Goal: Task Accomplishment & Management: Manage account settings

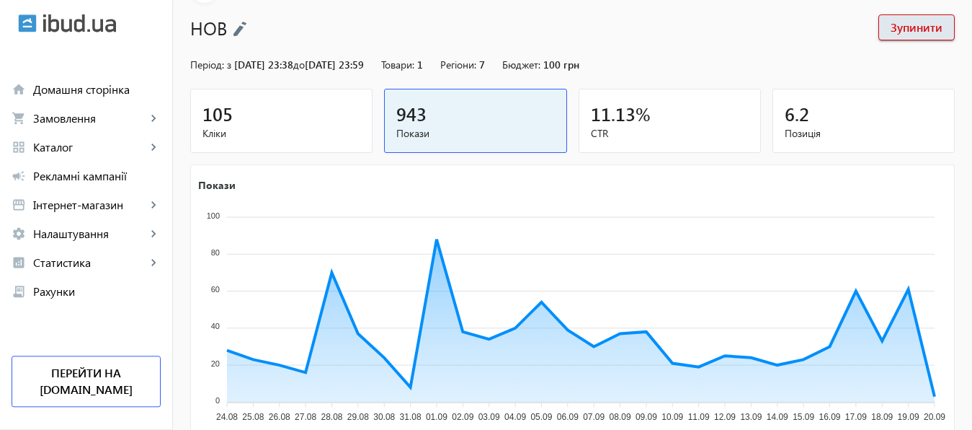
scroll to position [267, 0]
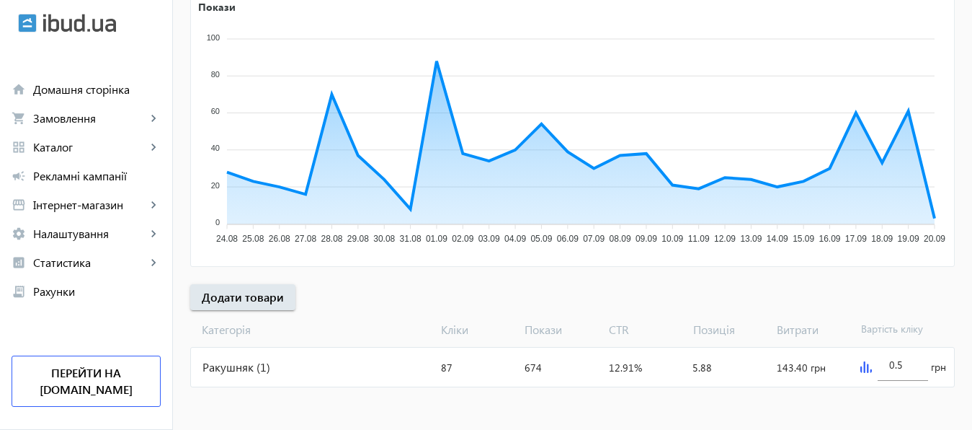
click at [864, 368] on img at bounding box center [867, 367] width 12 height 12
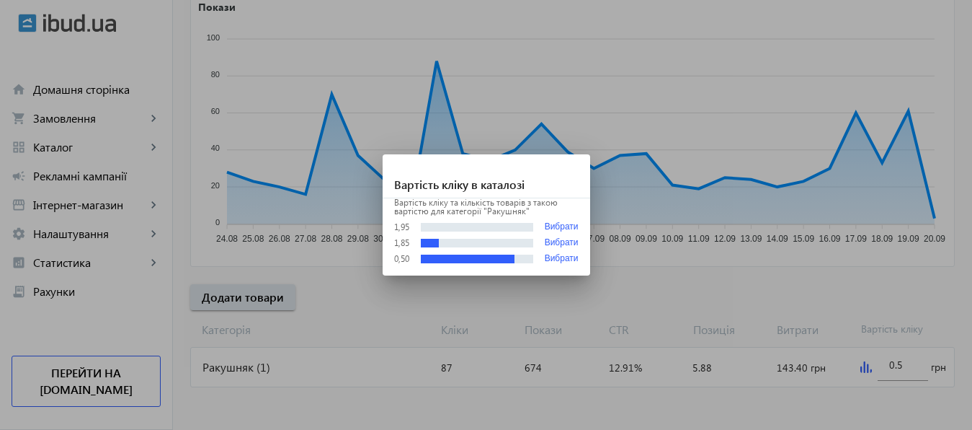
click at [918, 276] on div at bounding box center [486, 215] width 972 height 430
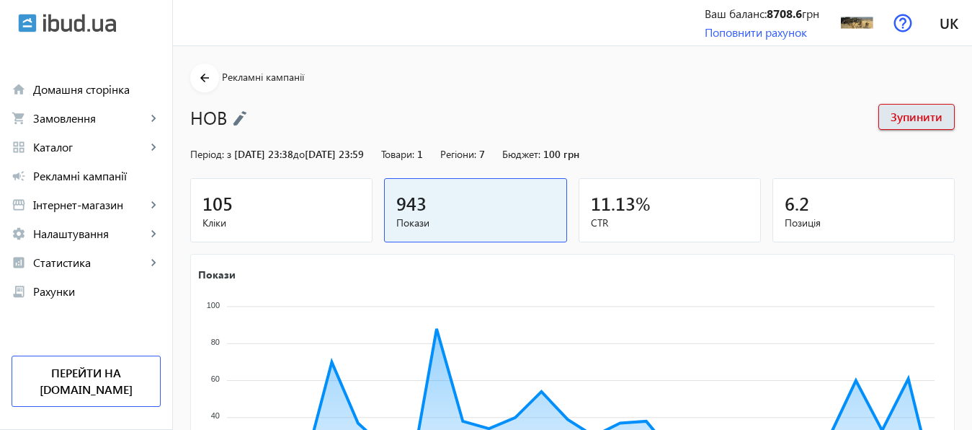
scroll to position [267, 0]
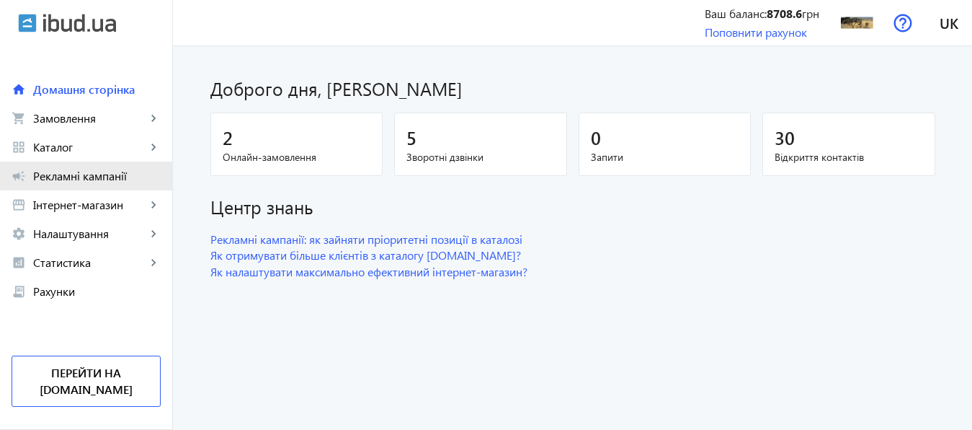
click at [79, 176] on span "Рекламні кампанії" at bounding box center [97, 176] width 128 height 14
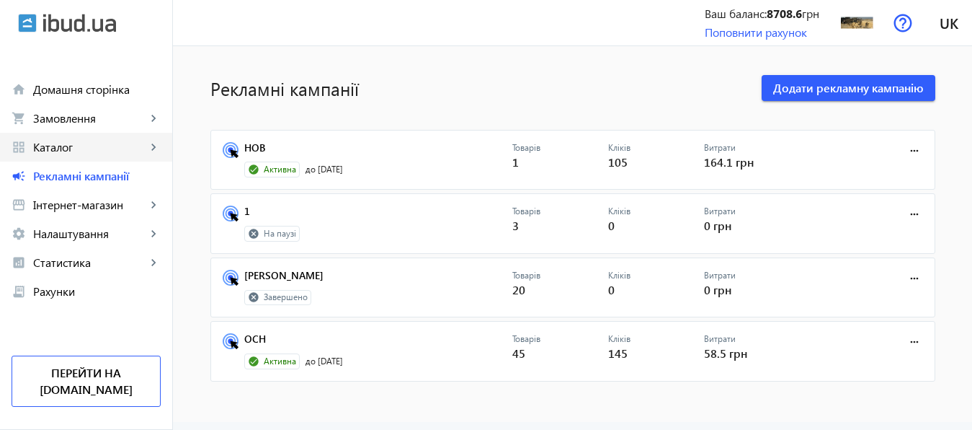
click at [48, 148] on span "Каталог" at bounding box center [89, 147] width 113 height 14
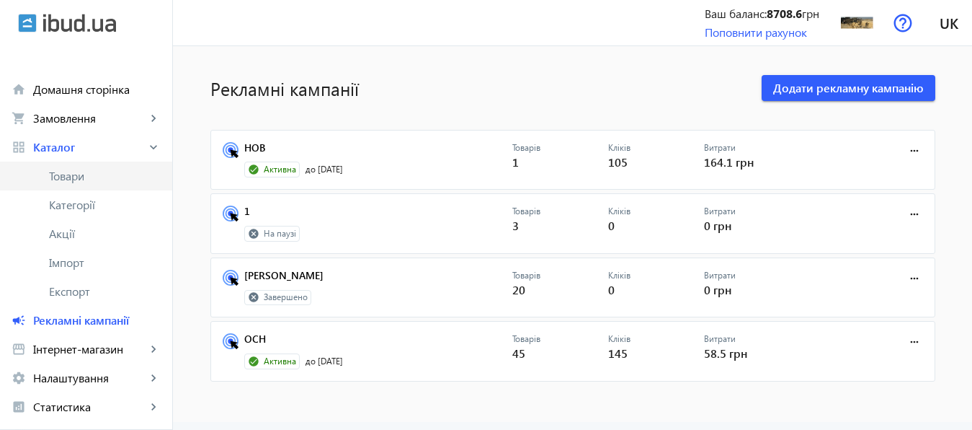
click at [61, 180] on span "Товари" at bounding box center [105, 176] width 112 height 14
